Goal: Task Accomplishment & Management: Complete application form

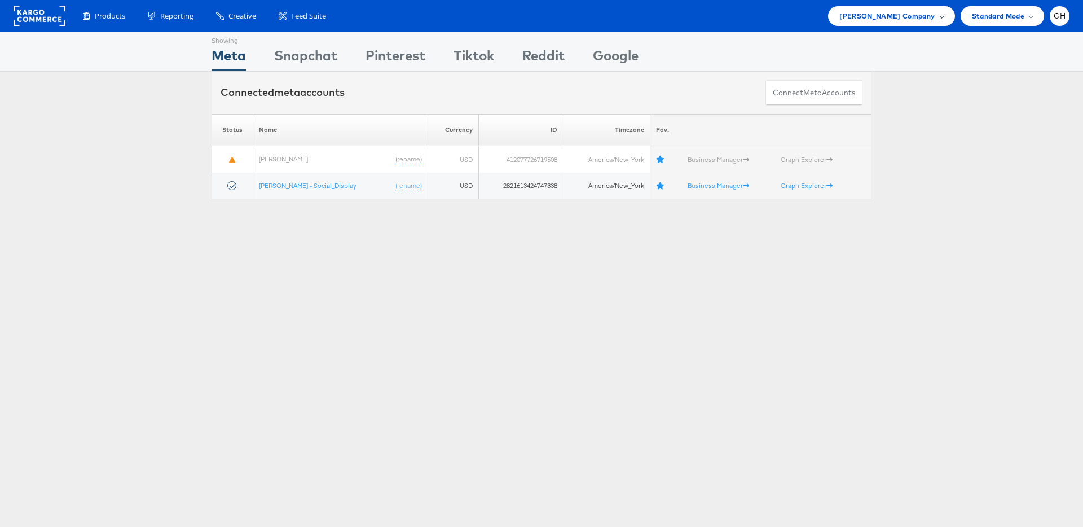
click at [918, 8] on div "[PERSON_NAME] Company" at bounding box center [891, 16] width 126 height 20
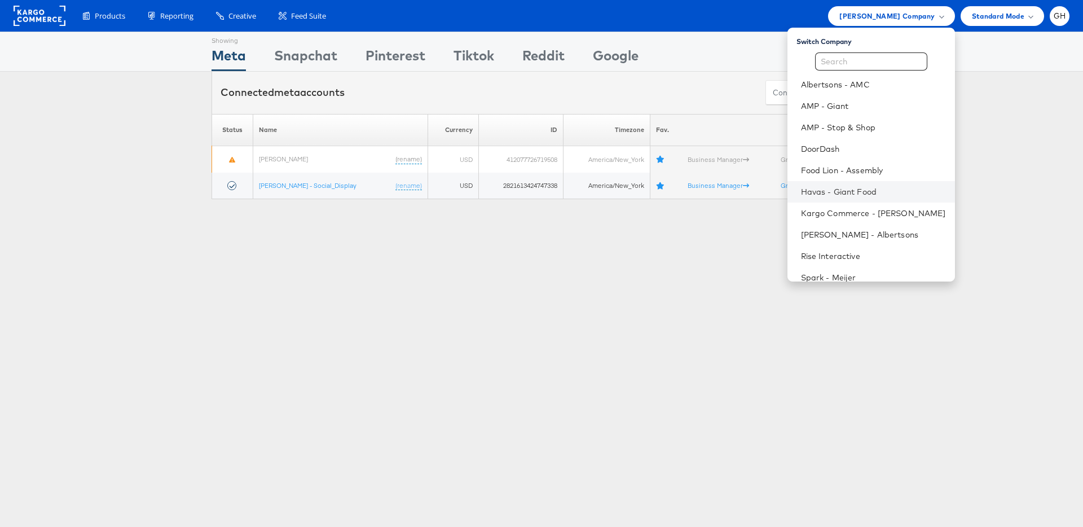
scroll to position [4, 0]
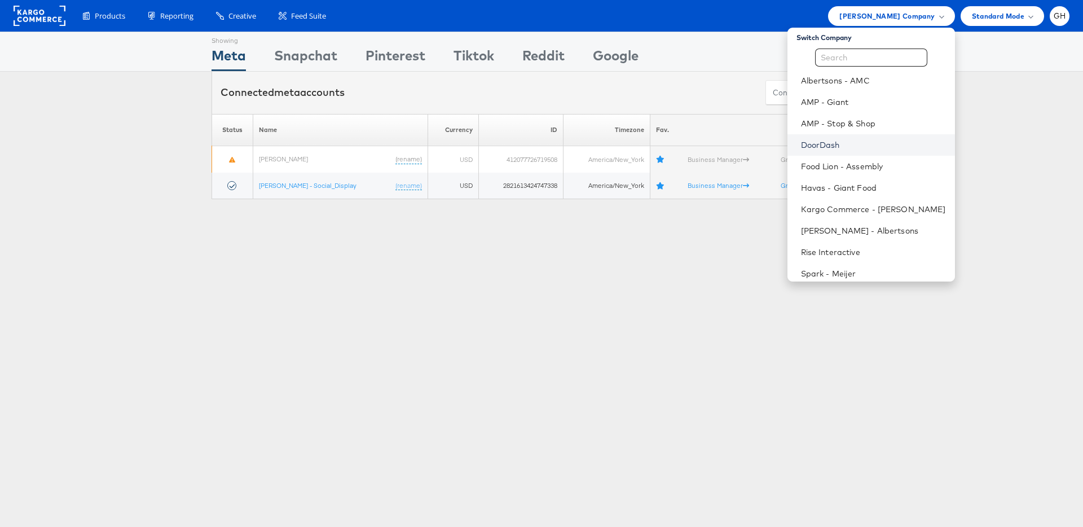
click at [851, 147] on link "DoorDash" at bounding box center [873, 144] width 145 height 11
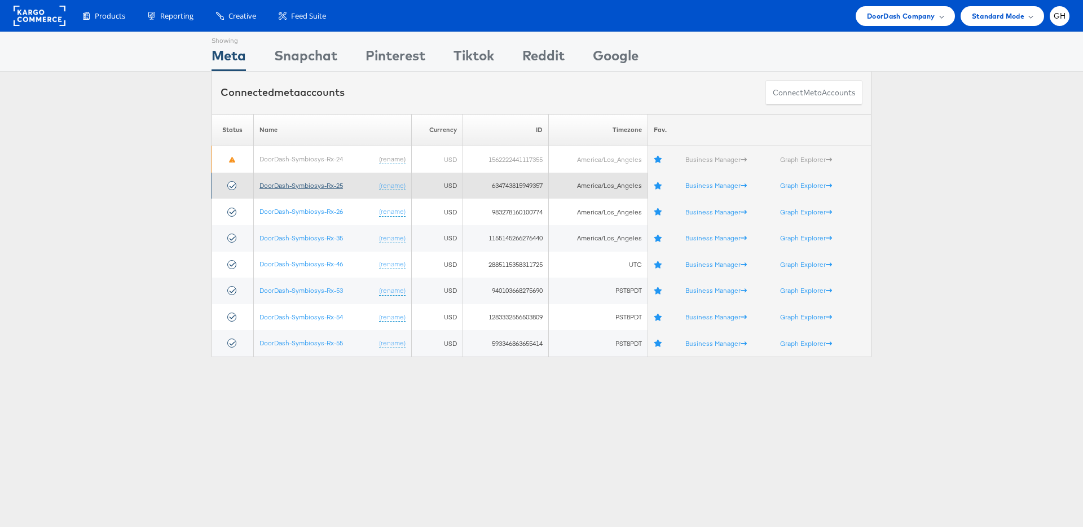
click at [321, 187] on link "DoorDash-Symbiosys-Rx-25" at bounding box center [300, 185] width 83 height 8
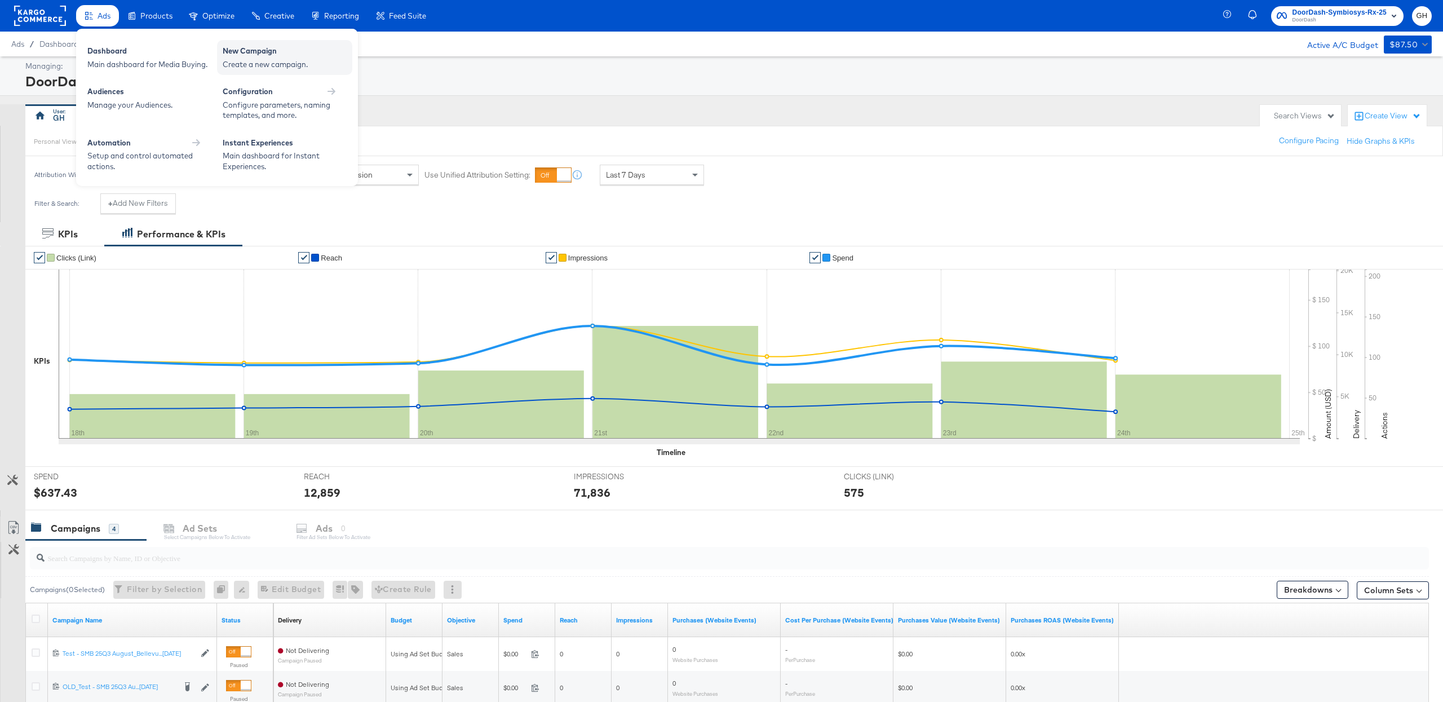
click at [241, 50] on div "New Campaign" at bounding box center [285, 53] width 124 height 14
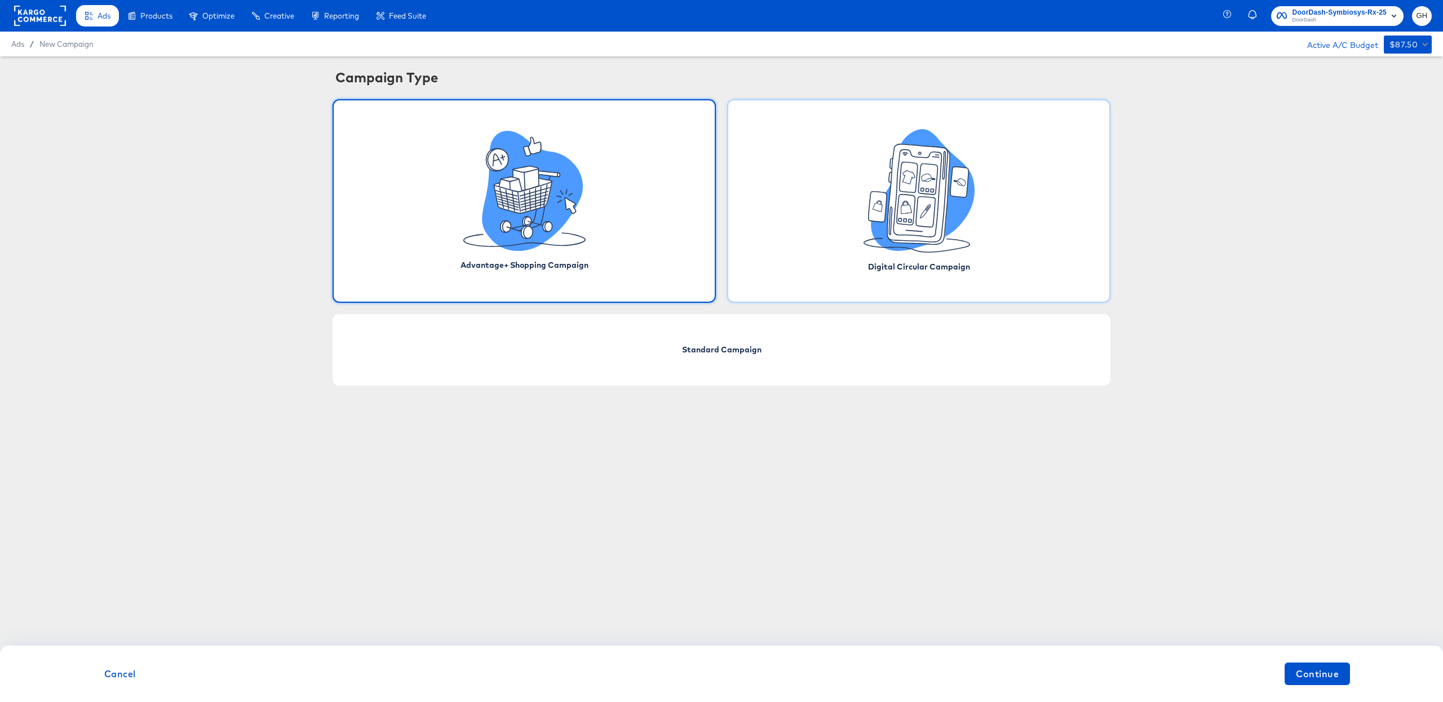
click at [902, 202] on icon at bounding box center [906, 210] width 18 height 30
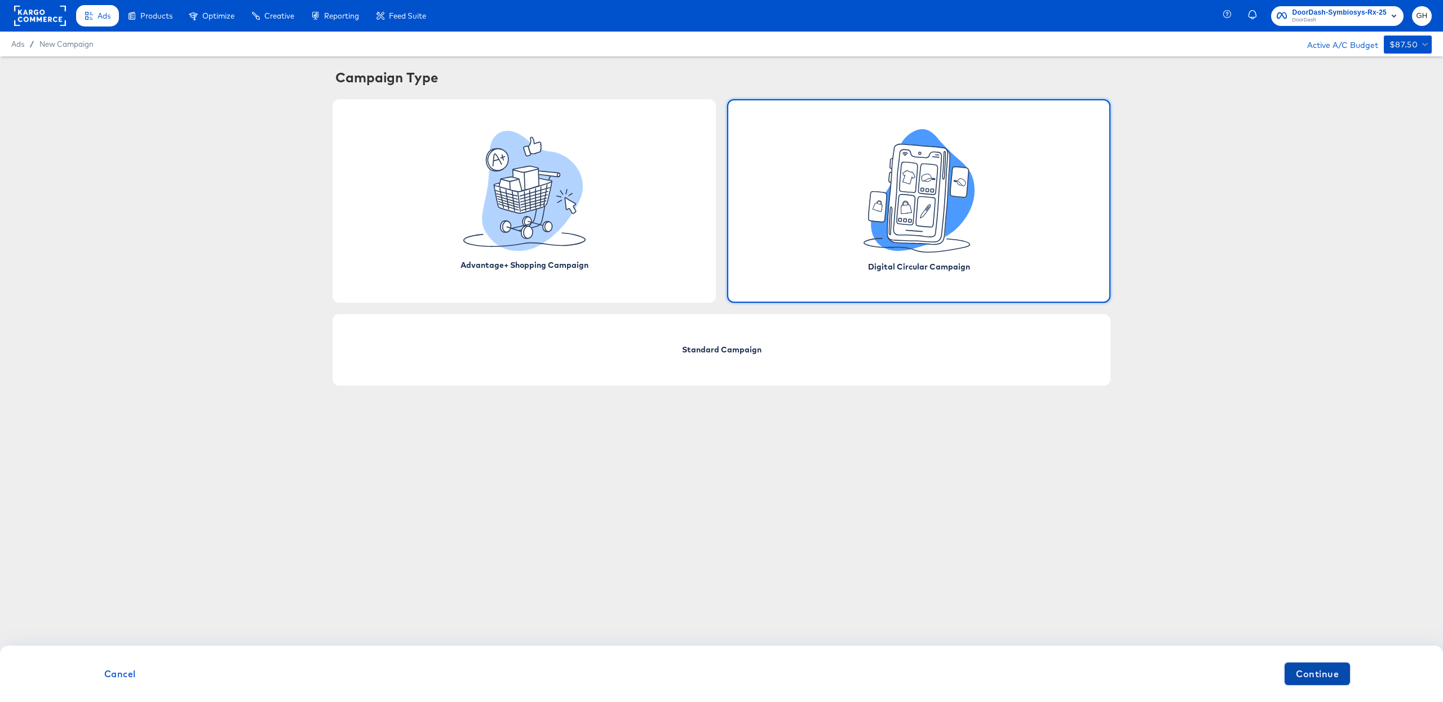
click at [1346, 668] on button "Continue" at bounding box center [1317, 674] width 65 height 23
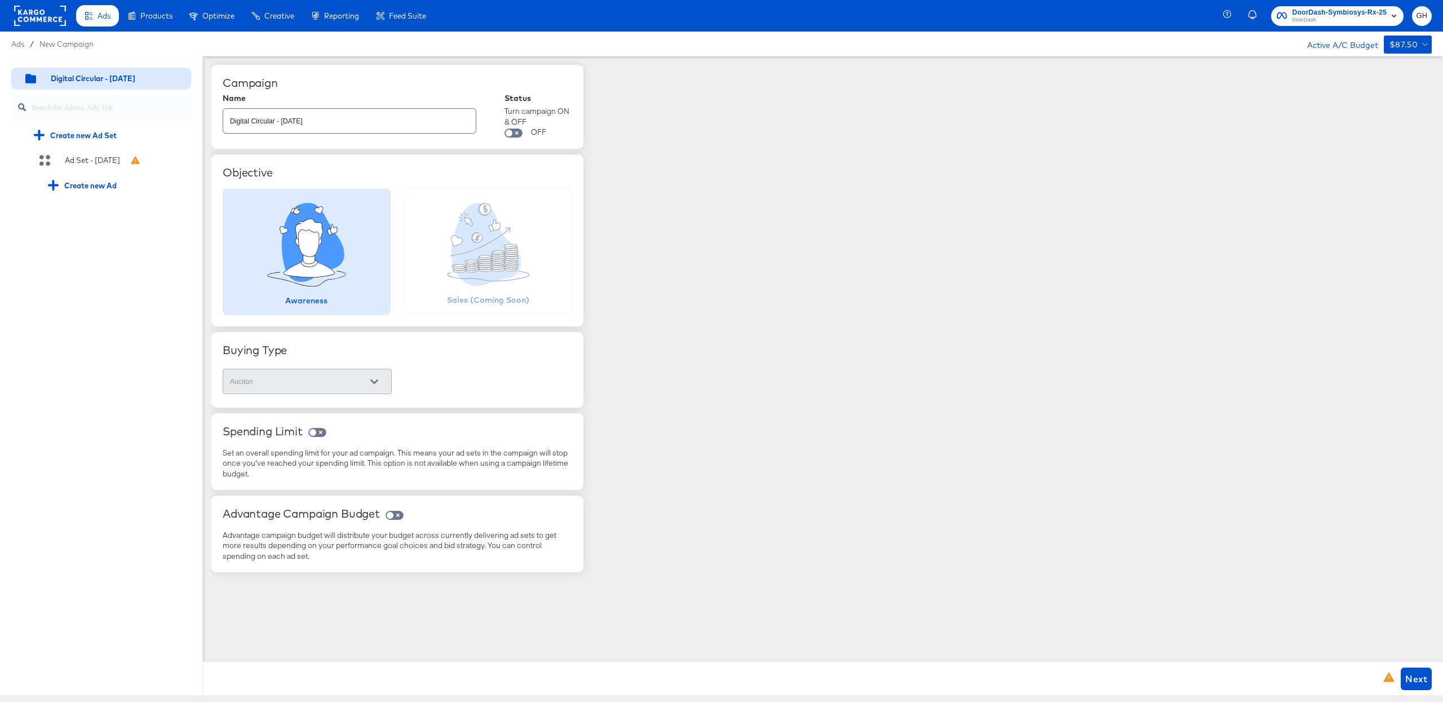
click at [294, 122] on input "Digital Circular - [DATE]" at bounding box center [349, 116] width 253 height 24
paste input "SMB 25Q3 August_Baltimore_Multi_Carousel_[DATE]"
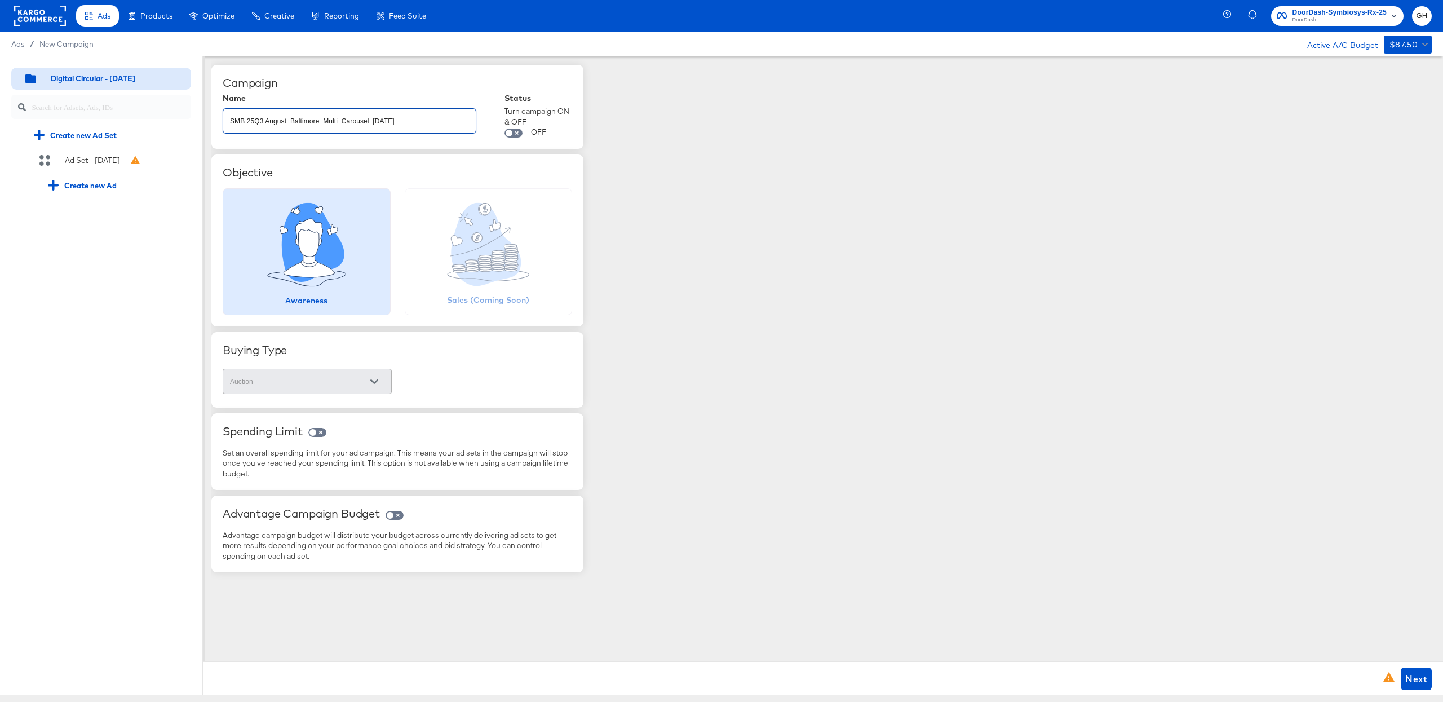
type input "SMB 25Q3 August_Baltimore_Multi_Carousel_[DATE]"
click at [606, 204] on div "Campaign Name SMB 25Q3 August_Baltimore_Multi_Carousel_[DATE] Status Turn campa…" at bounding box center [827, 354] width 1232 height 597
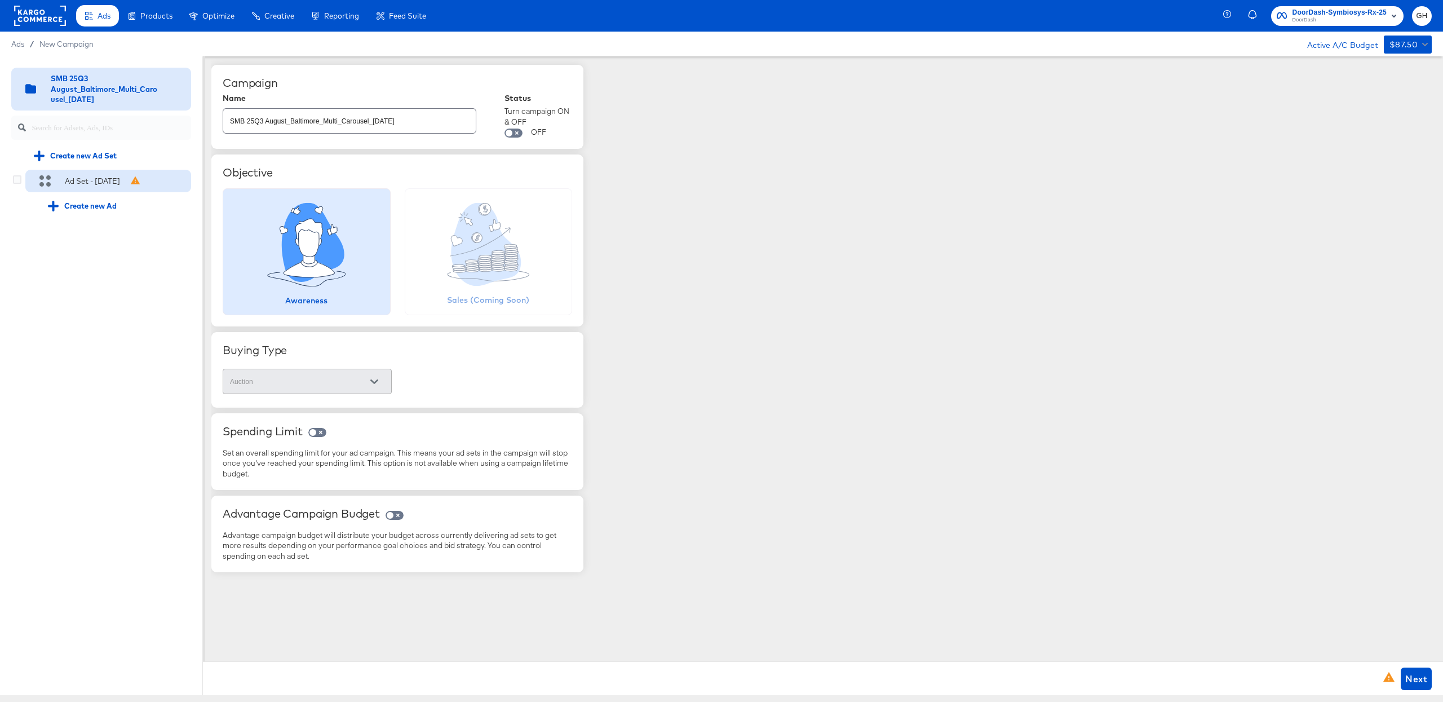
click at [123, 176] on div "Ad Set - [DATE]" at bounding box center [88, 180] width 109 height 11
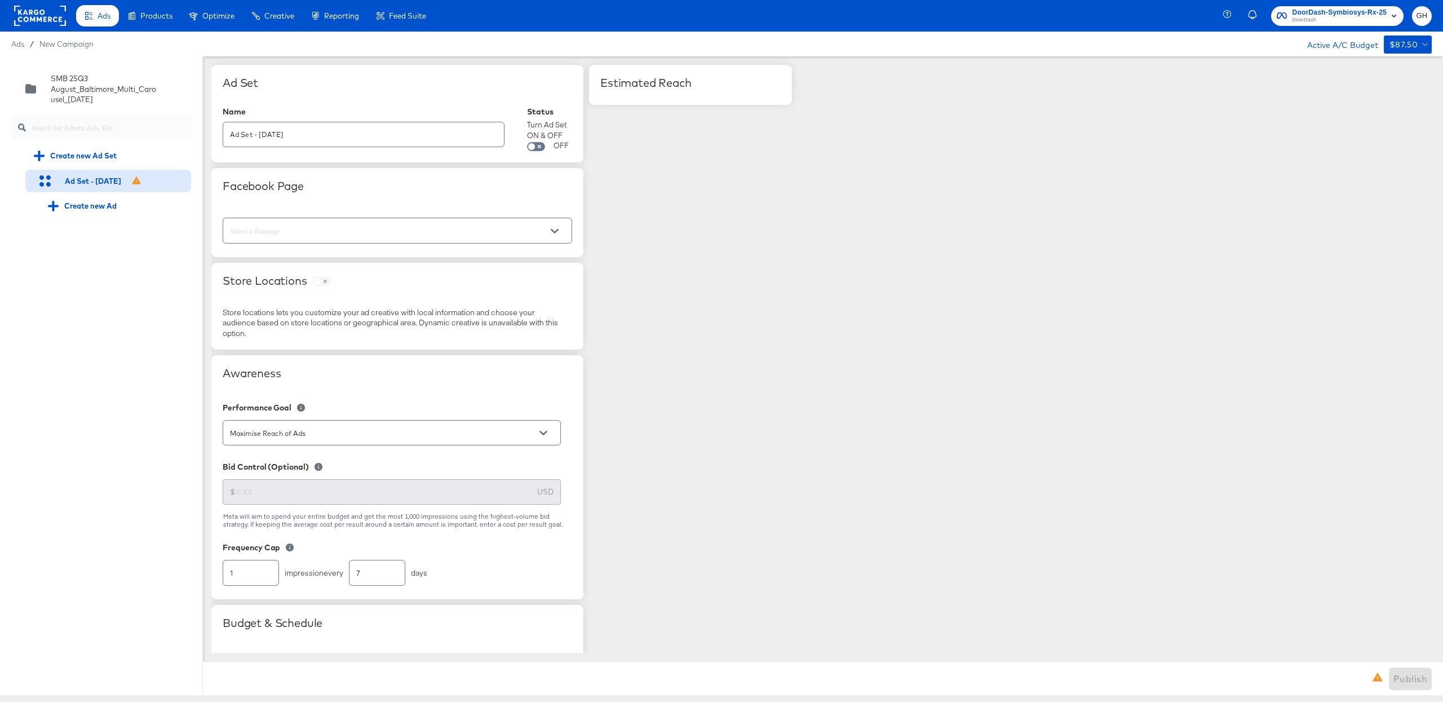
click at [340, 226] on input "text" at bounding box center [389, 230] width 322 height 13
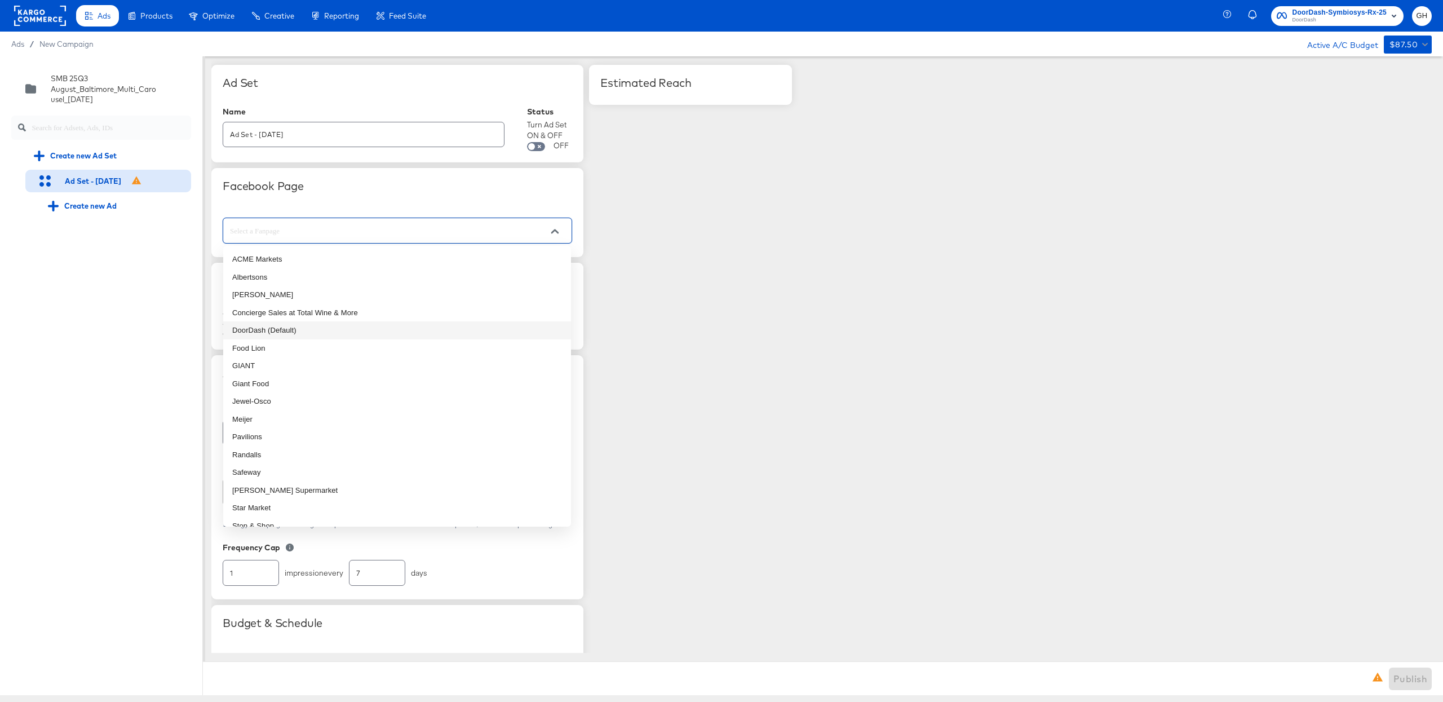
click at [325, 325] on li "DoorDash (Default)" at bounding box center [397, 330] width 348 height 18
type input "DoorDash (Default)"
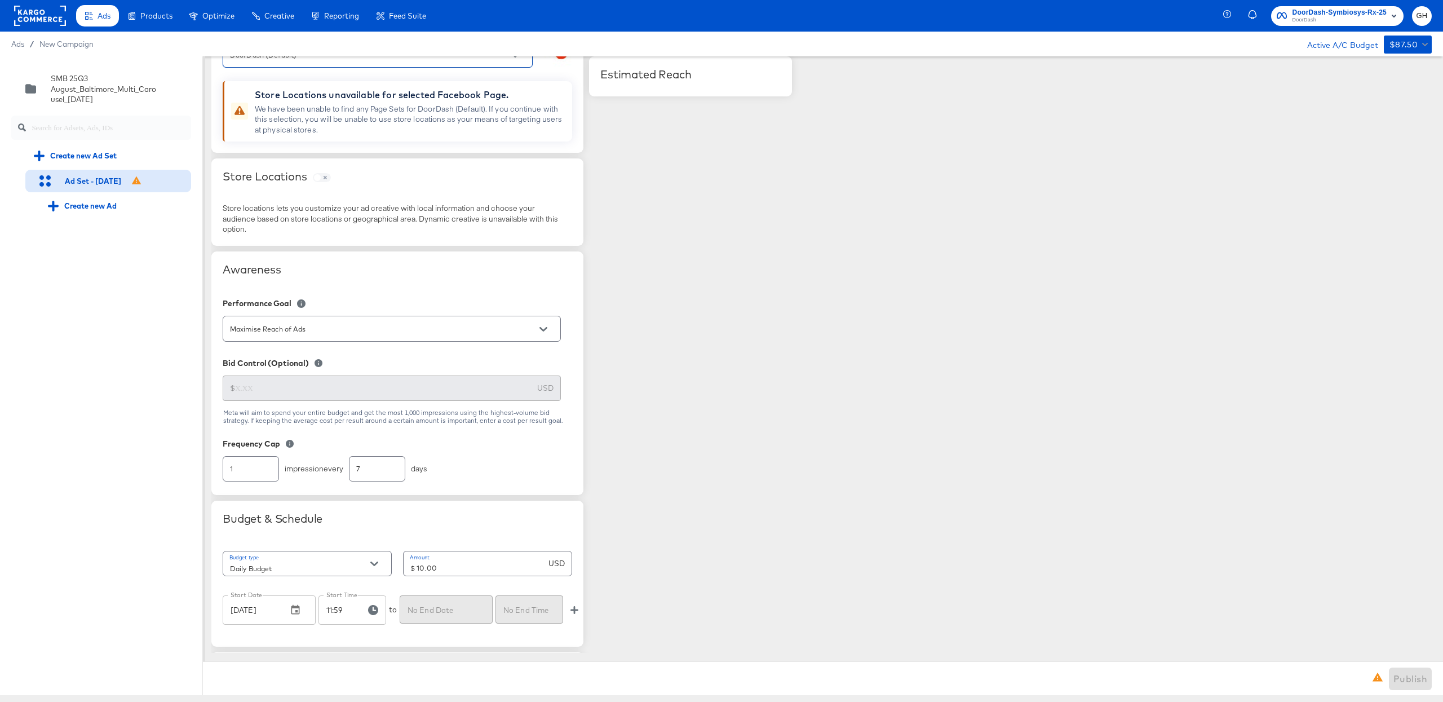
scroll to position [178, 0]
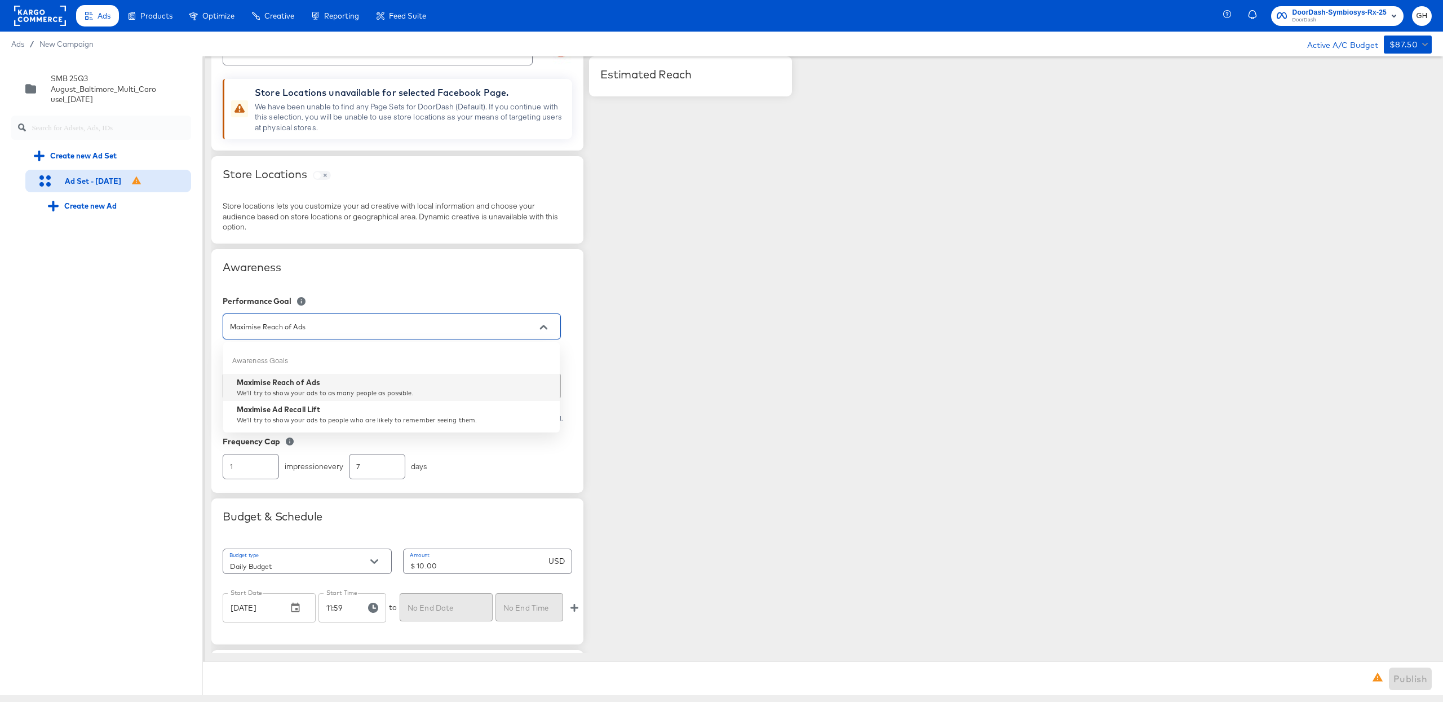
click at [413, 331] on input "Maximise Reach of Ads" at bounding box center [383, 326] width 311 height 13
click at [429, 287] on div "Awareness" at bounding box center [398, 275] width 350 height 31
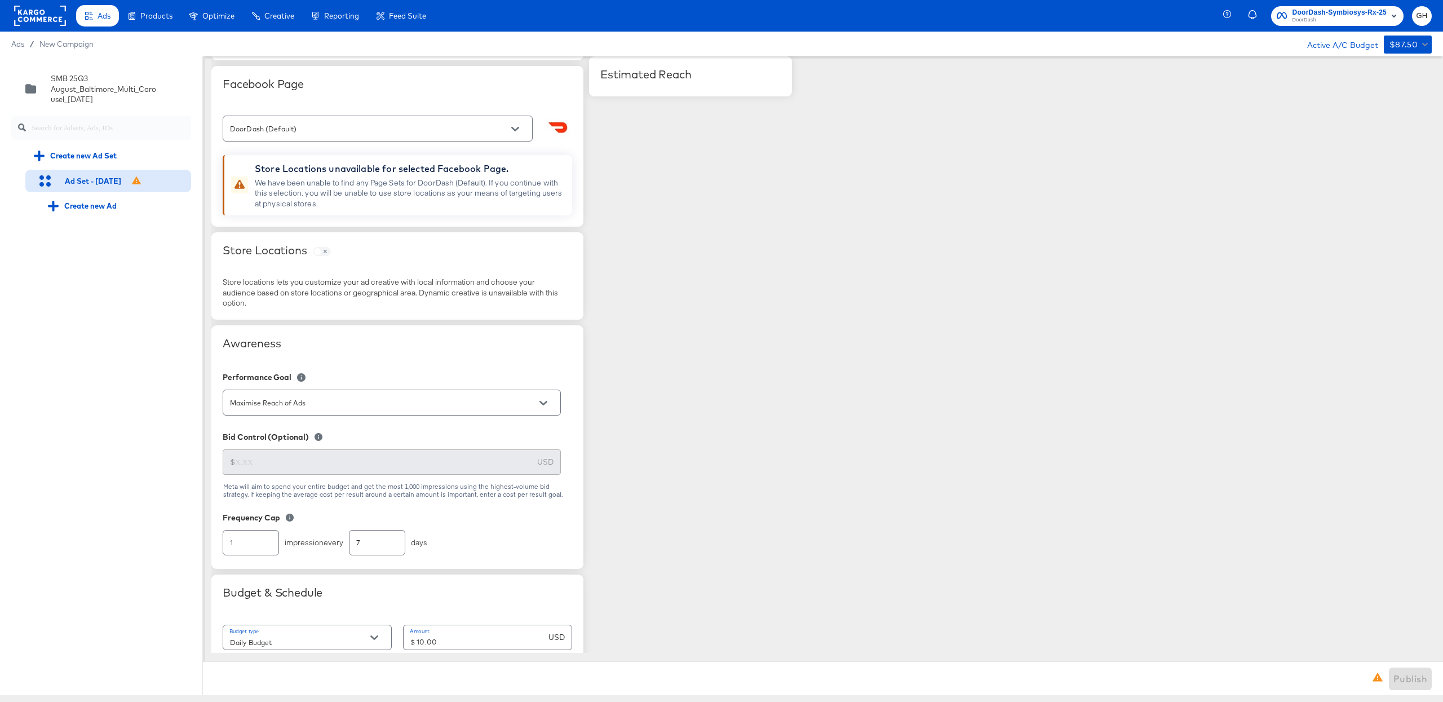
scroll to position [0, 0]
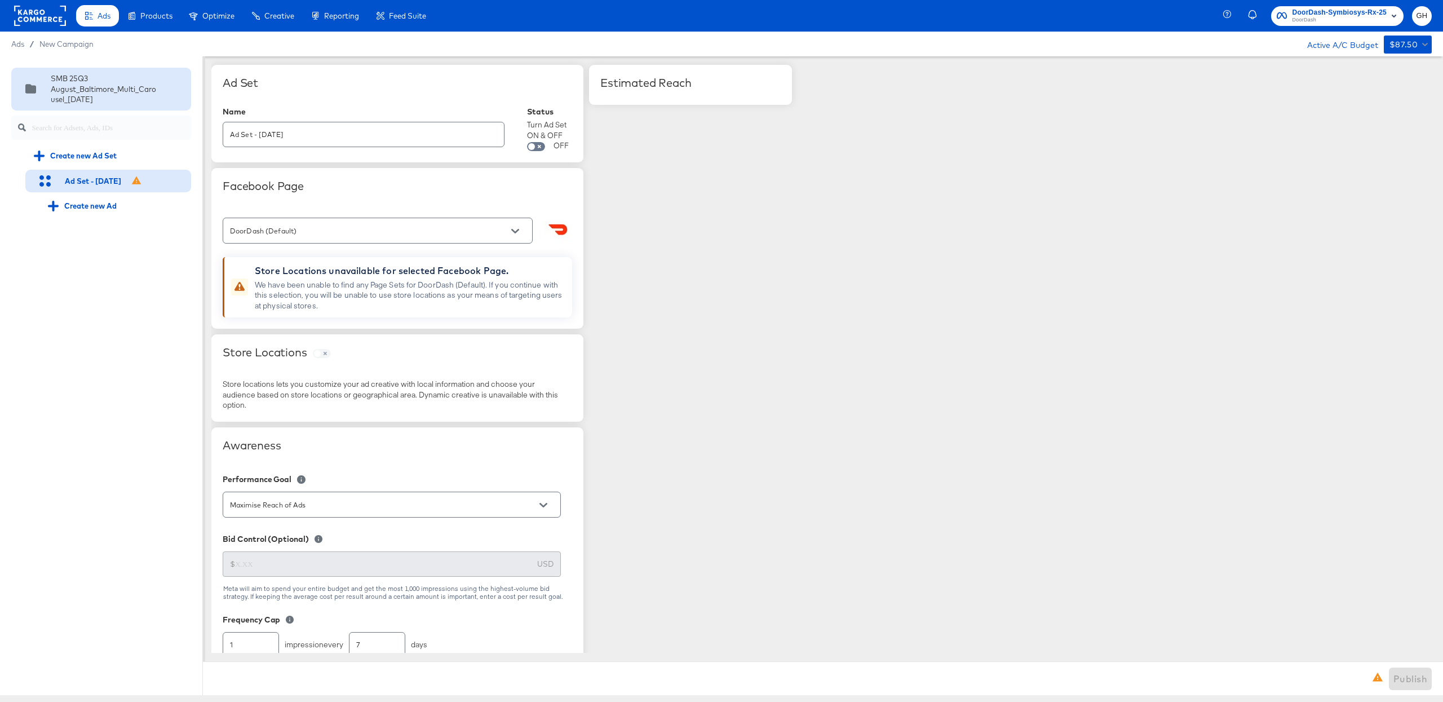
click at [101, 98] on div "SMB 25Q3 August_Baltimore_Multi_Carousel_08.01.2025" at bounding box center [105, 89] width 109 height 32
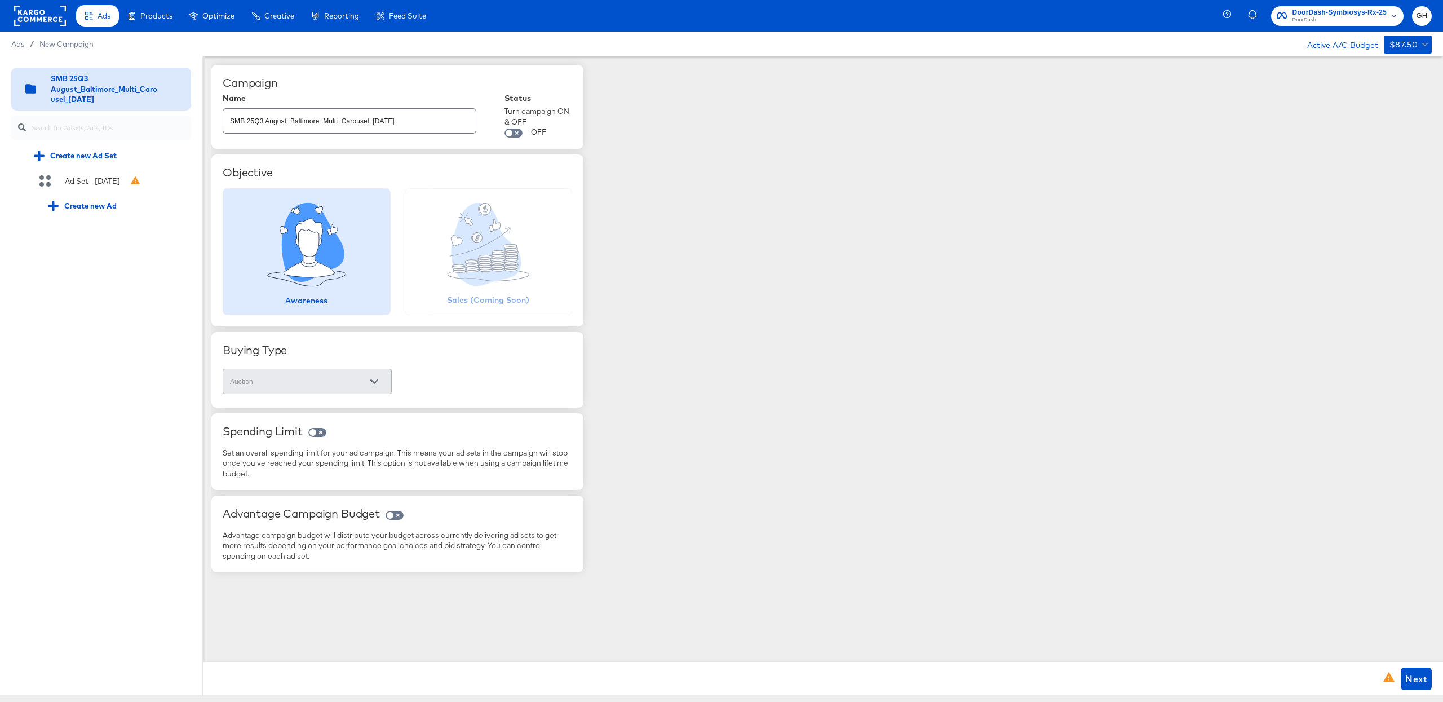
click at [472, 257] on icon at bounding box center [486, 244] width 70 height 83
